Goal: Check status: Check status

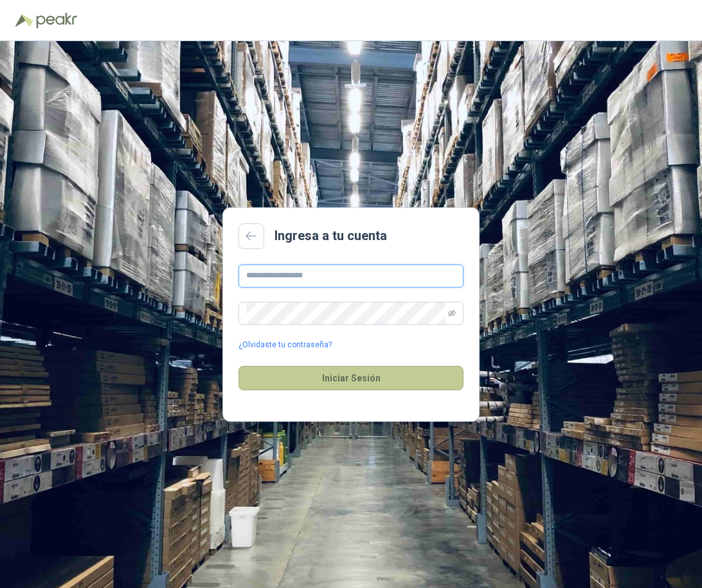
type input "**********"
click at [345, 389] on button "Iniciar Sesión" at bounding box center [350, 378] width 225 height 24
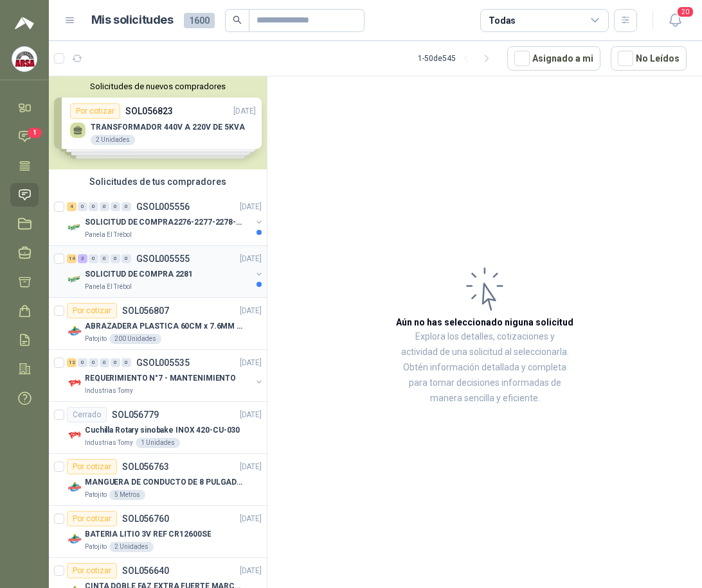
click at [205, 281] on div "SOLICITUD DE COMPRA 2281" at bounding box center [168, 274] width 166 height 15
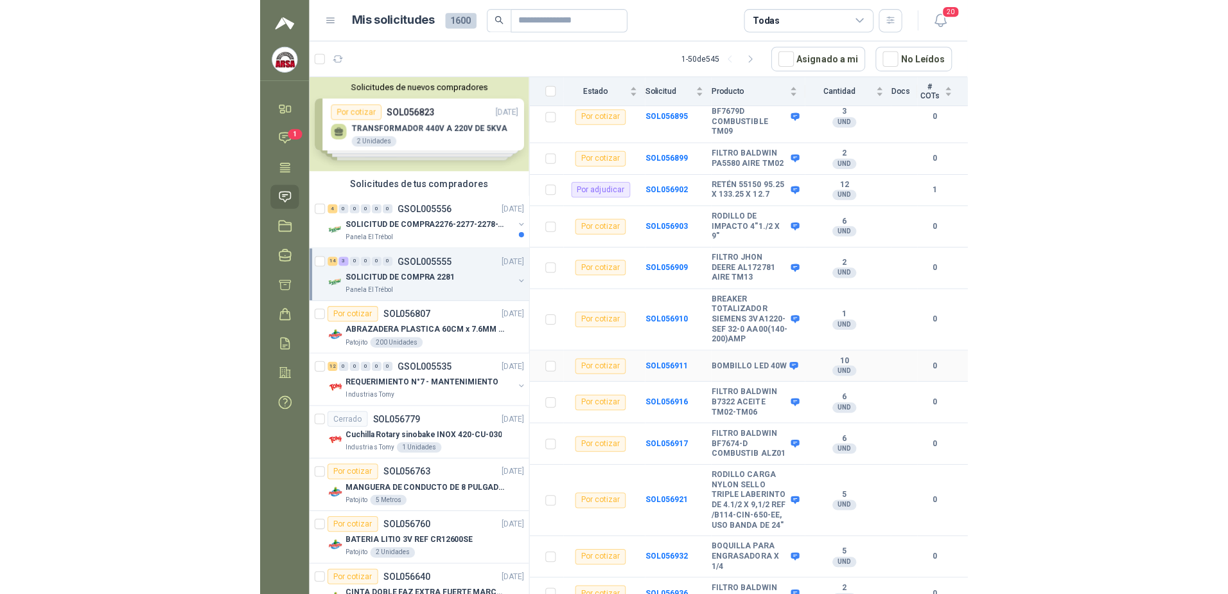
scroll to position [366, 0]
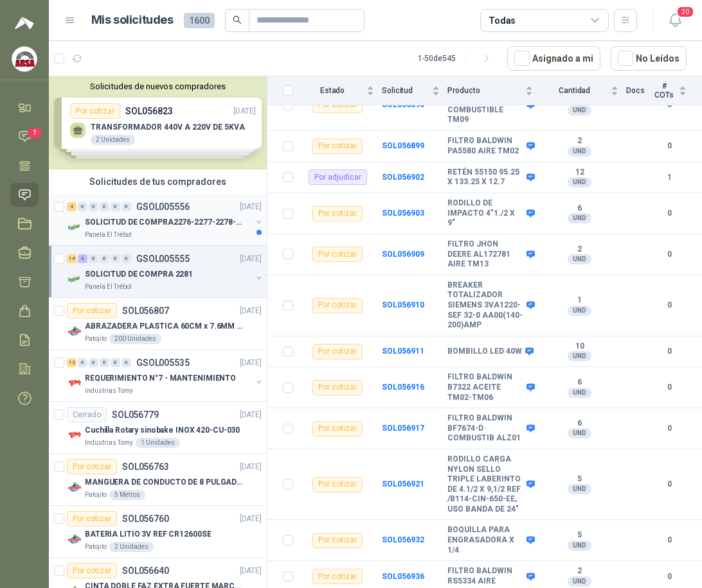
click at [167, 197] on div "4 0 0 0 0 0 GSOL005556 [DATE] SOLICITUD DE COMPRA2276-2277-2278-2284-2285- Pane…" at bounding box center [158, 220] width 218 height 52
click at [177, 211] on p "GSOL005556" at bounding box center [162, 206] width 53 height 9
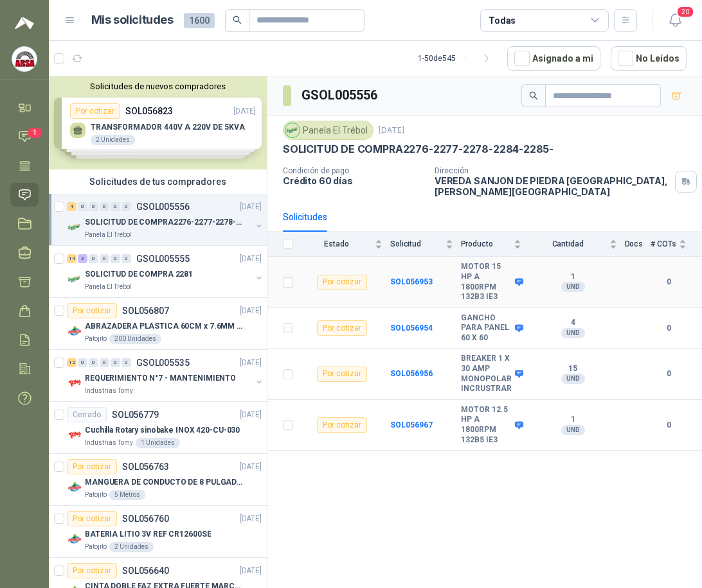
click at [484, 288] on b "MOTOR 15 HP A 1800RPM 132B3 IE3" at bounding box center [486, 282] width 51 height 40
click at [515, 279] on icon at bounding box center [519, 283] width 10 height 10
click at [518, 282] on icon at bounding box center [519, 282] width 8 height 8
click at [420, 282] on b "SOL056953" at bounding box center [411, 282] width 42 height 9
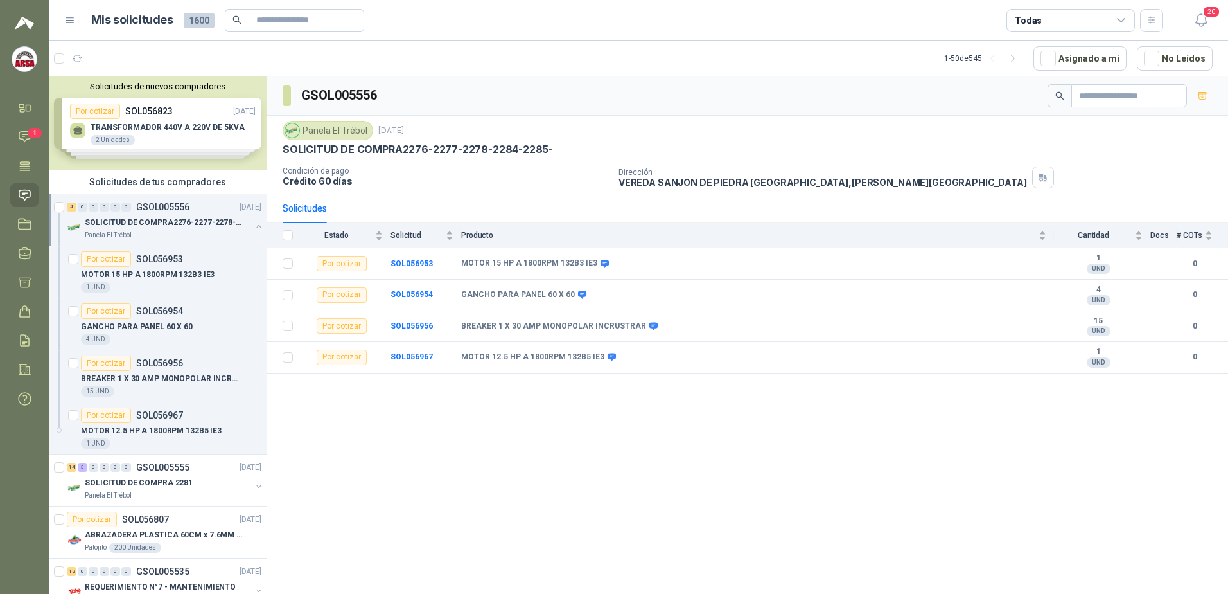
click at [24, 51] on img at bounding box center [24, 59] width 24 height 24
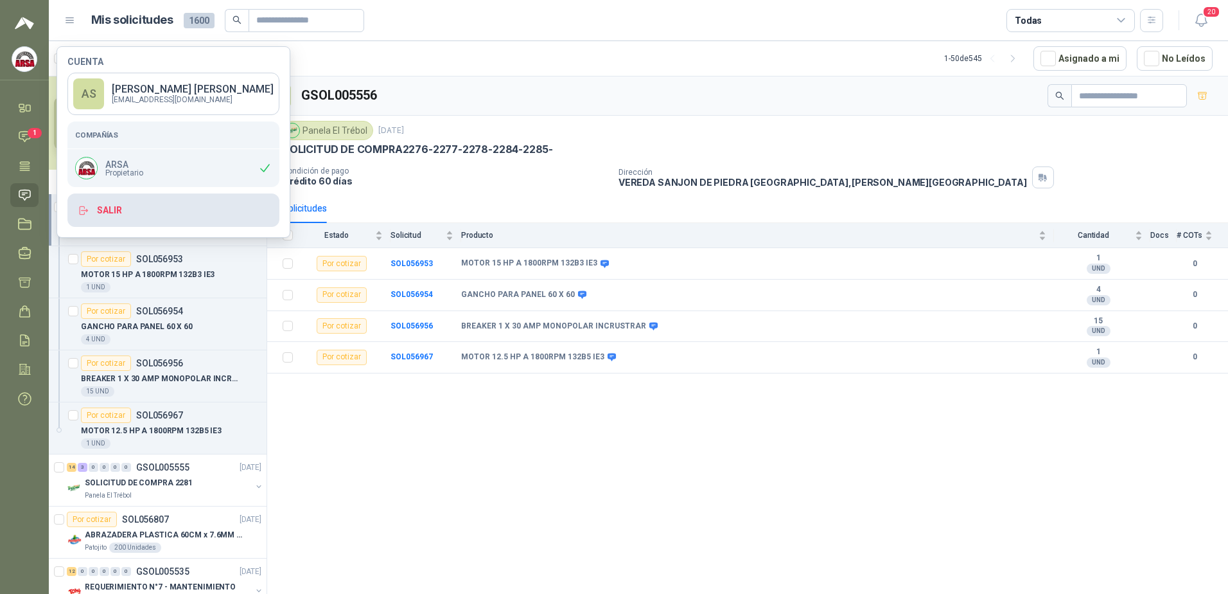
click at [110, 211] on button "Salir" at bounding box center [173, 209] width 212 height 33
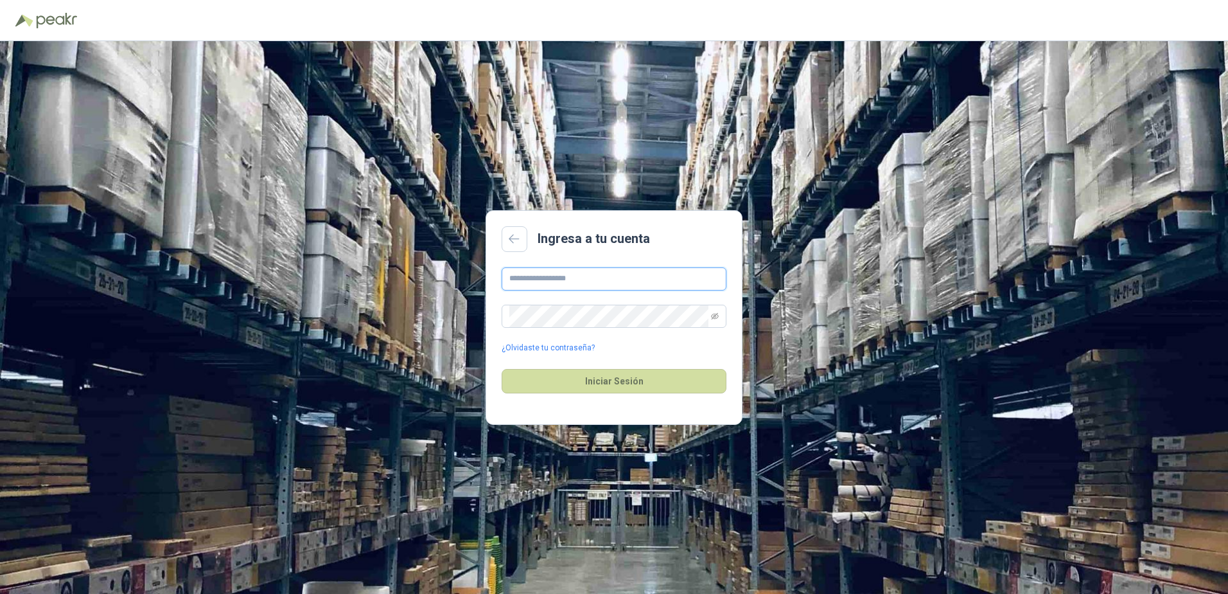
type input "**********"
